Goal: Feedback & Contribution: Contribute content

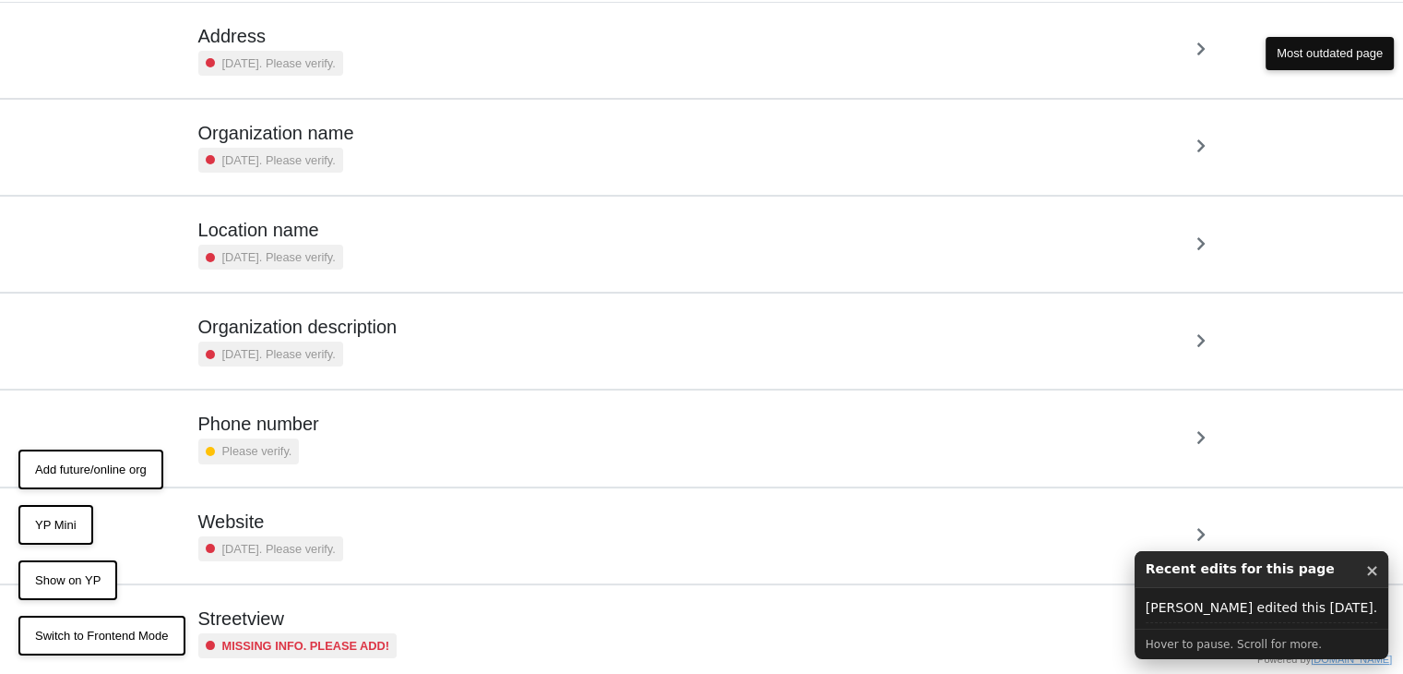
scroll to position [188, 0]
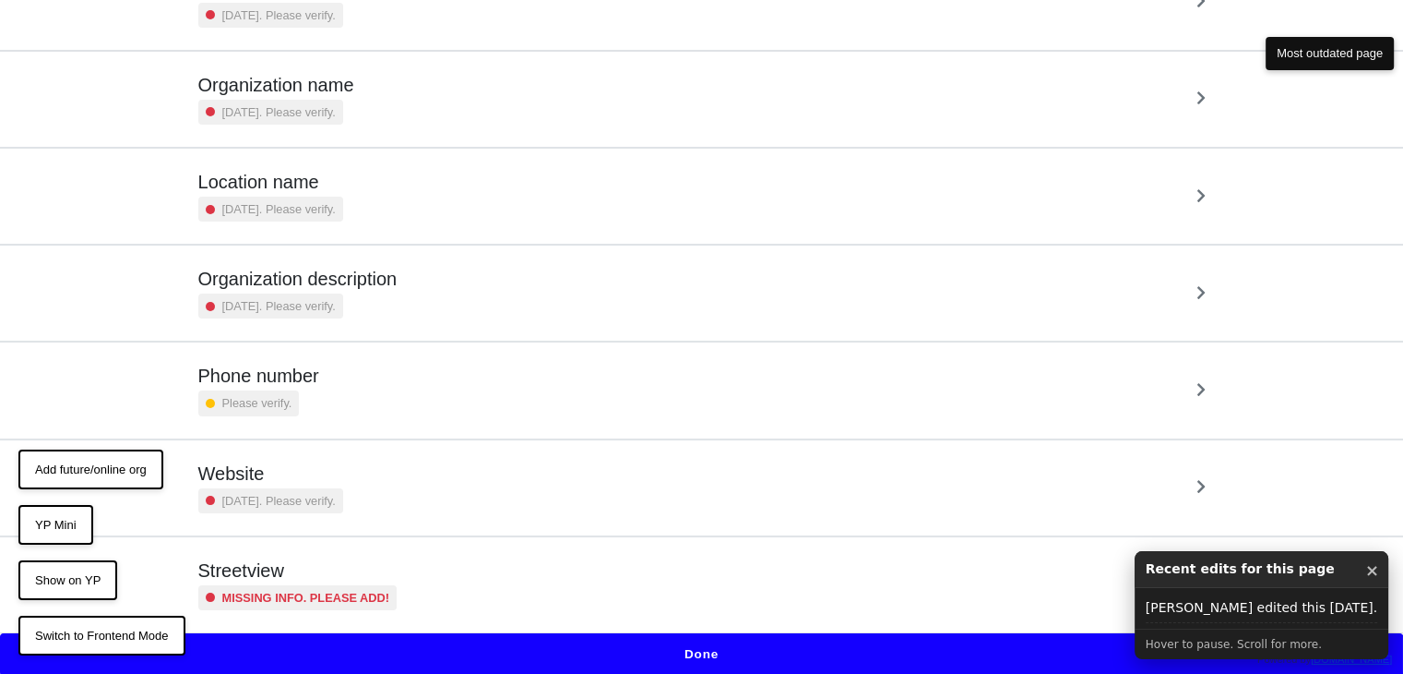
click at [352, 589] on small "Missing info. Please add!" at bounding box center [306, 598] width 168 height 18
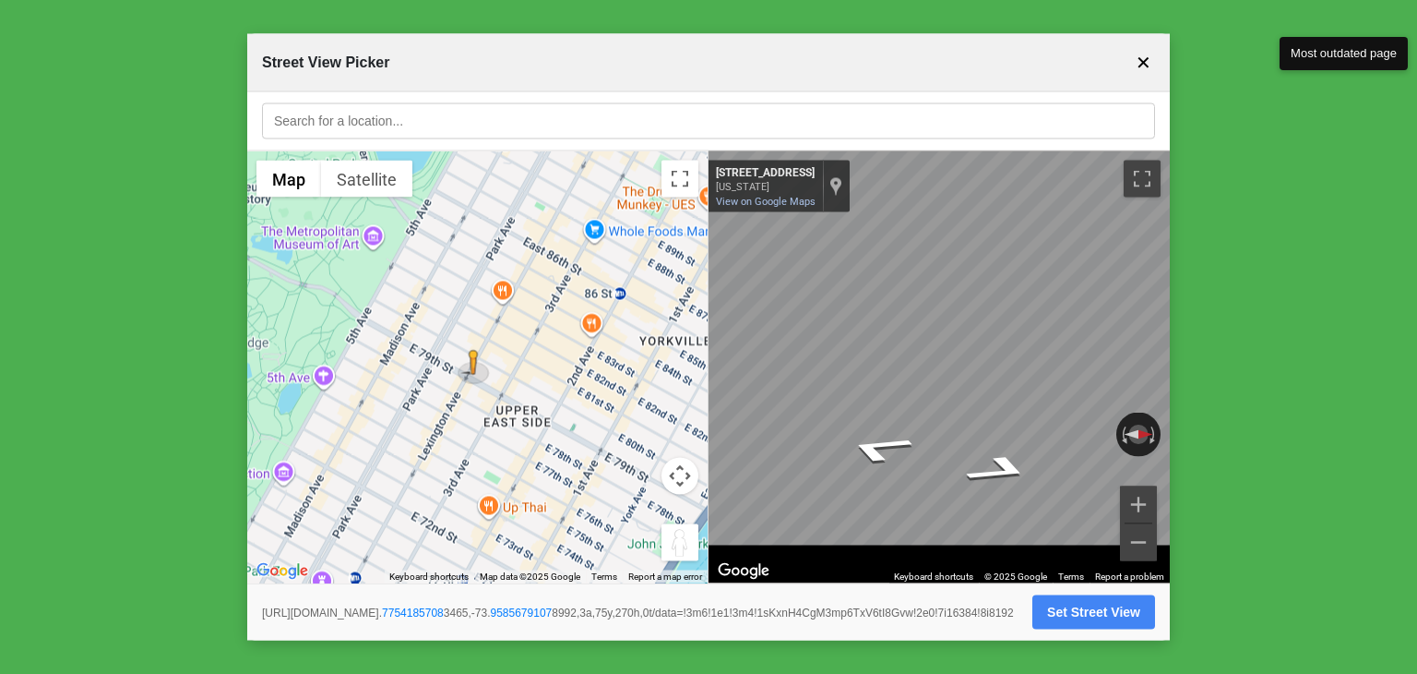
click at [1111, 595] on button "Set Street View" at bounding box center [1093, 612] width 123 height 34
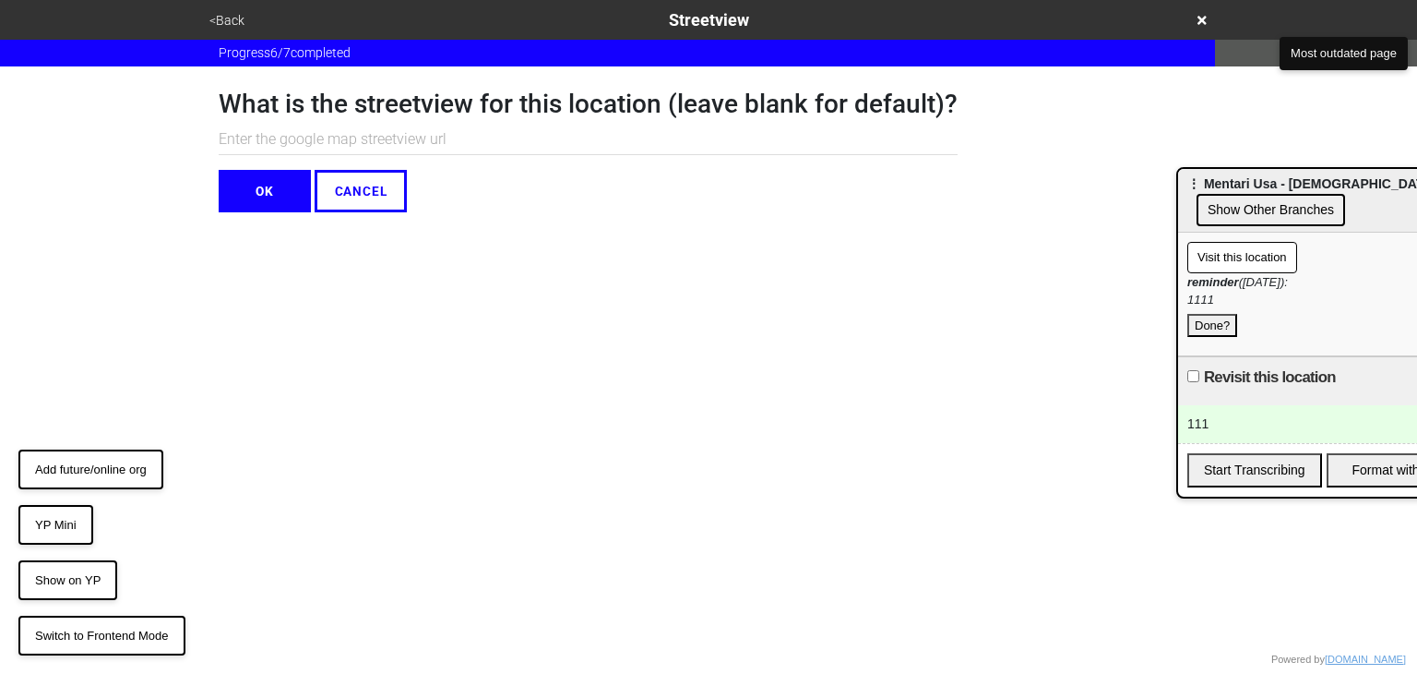
paste input "https://www.google.com/maps/@40.77541857083465,-73.95856791078992,3a,75y,270h,0…"
type input "https://www.google.com/maps/@40.77541857083465,-73.95856791078992,3a,75y,270h,0…"
click at [1216, 317] on button "Done?" at bounding box center [1212, 326] width 50 height 24
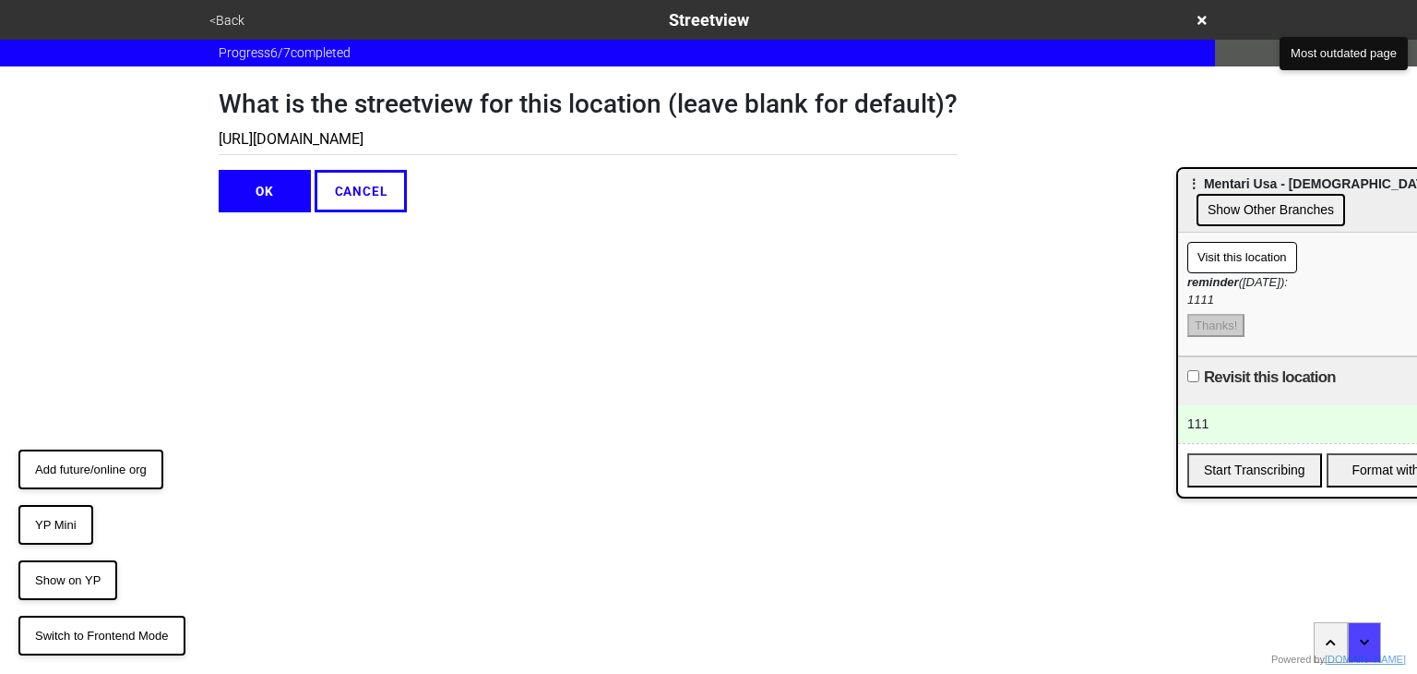
click at [1270, 200] on button "Show Other Branches" at bounding box center [1271, 210] width 149 height 32
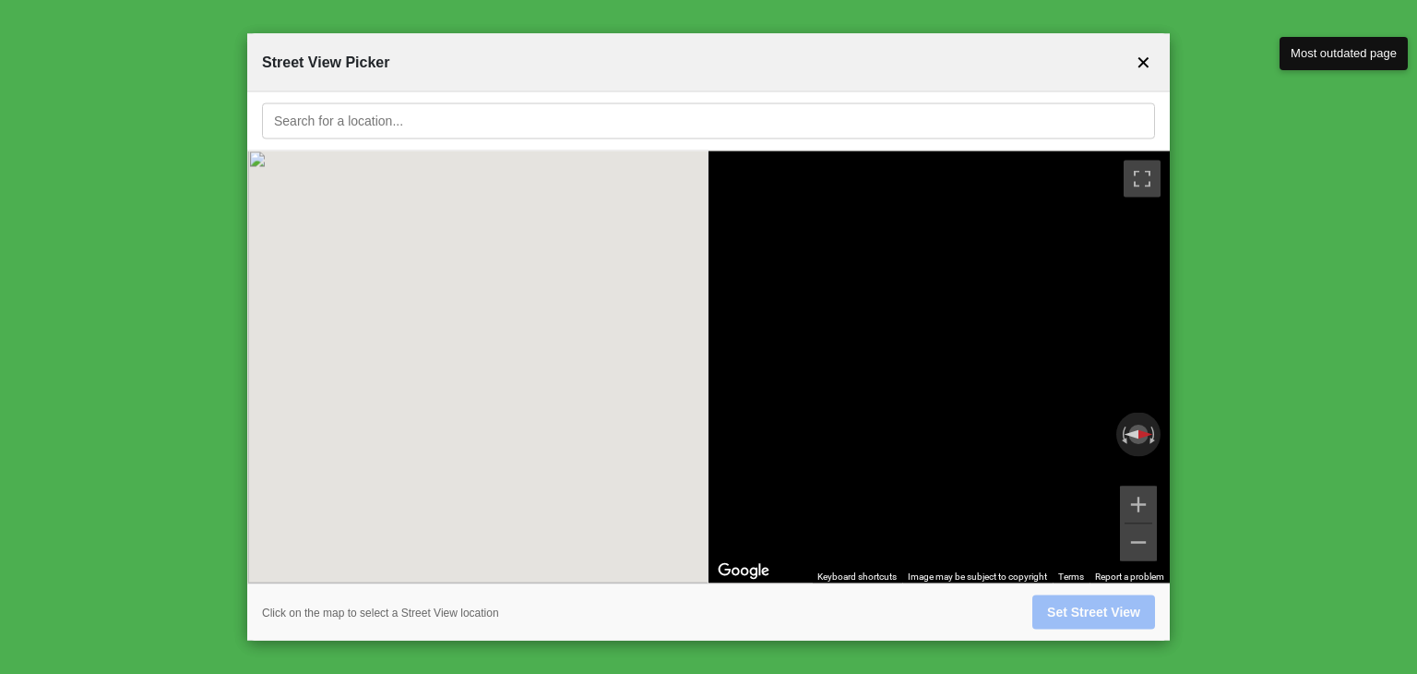
click at [1133, 65] on button "✕" at bounding box center [1143, 62] width 23 height 35
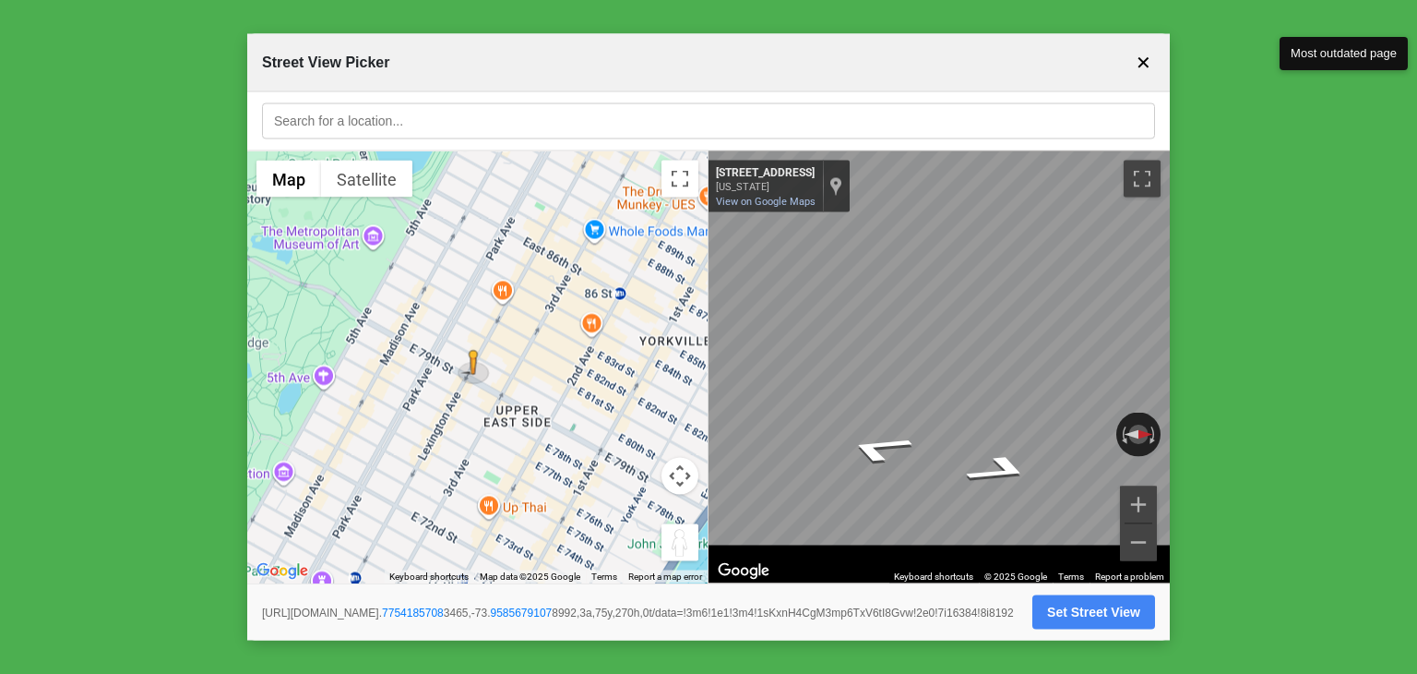
click at [1141, 56] on button "✕" at bounding box center [1143, 62] width 23 height 35
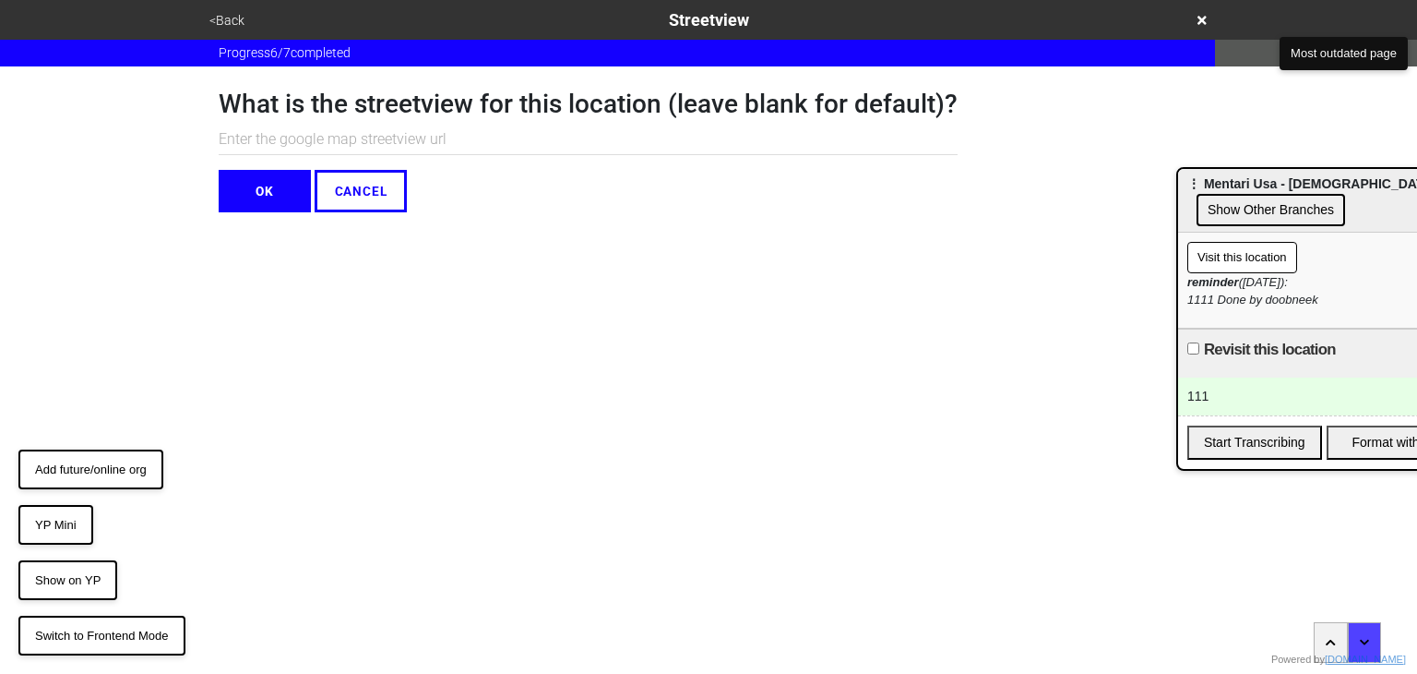
drag, startPoint x: 1243, startPoint y: 255, endPoint x: 1278, endPoint y: 205, distance: 60.9
click at [1273, 215] on div "⋮ Mentari Usa - All Souls Church Show Other Branches Visit this location remind…" at bounding box center [1323, 319] width 295 height 304
click at [1278, 205] on button "Show Other Branches" at bounding box center [1271, 210] width 149 height 32
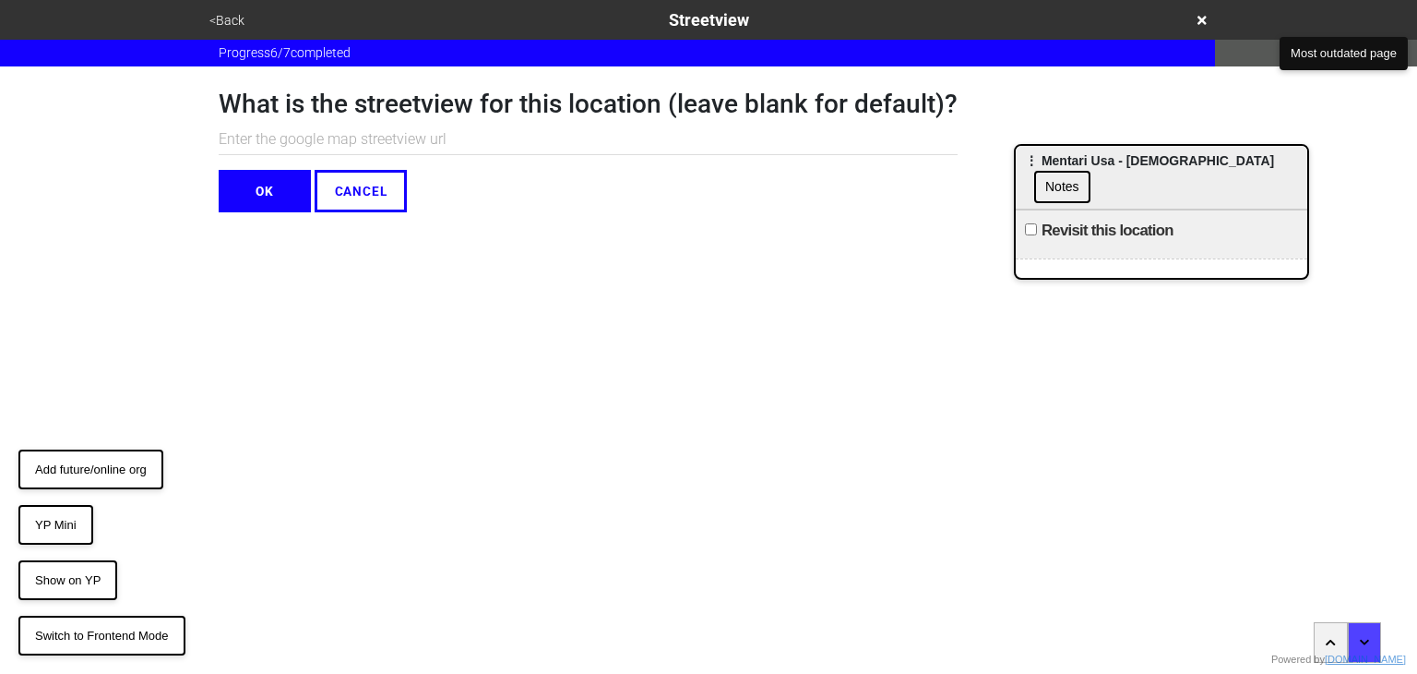
drag, startPoint x: 1247, startPoint y: 193, endPoint x: 950, endPoint y: 148, distance: 299.6
click at [1025, 153] on span "⋮ Mentari Usa - [DEMOGRAPHIC_DATA]" at bounding box center [1149, 160] width 249 height 15
